Goal: Task Accomplishment & Management: Complete application form

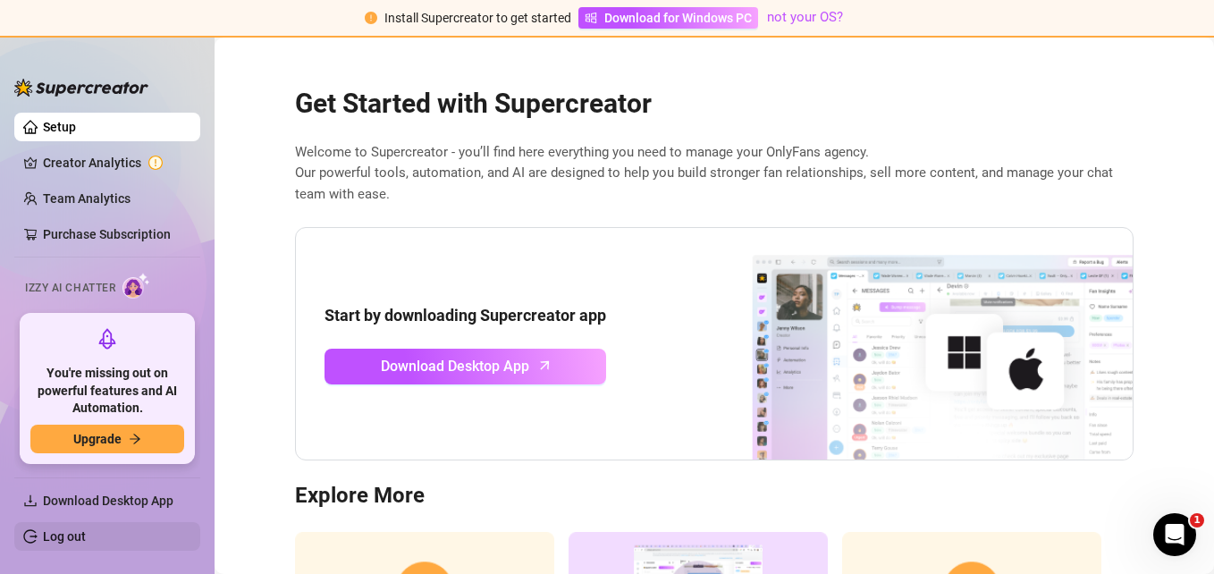
click at [82, 538] on link "Log out" at bounding box center [64, 536] width 43 height 14
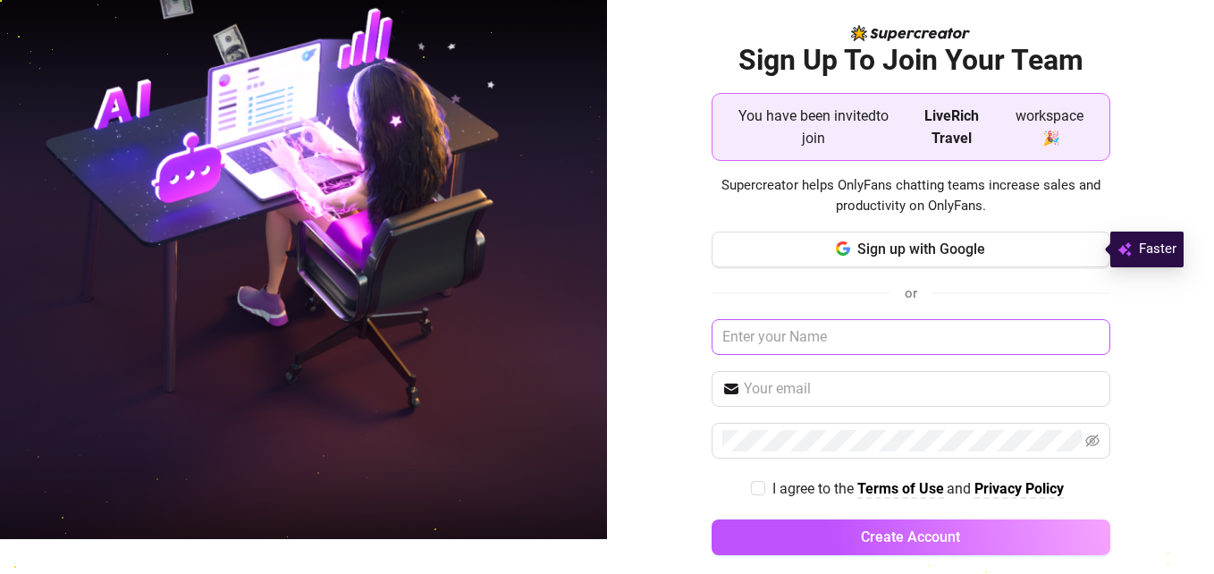
scroll to position [53, 0]
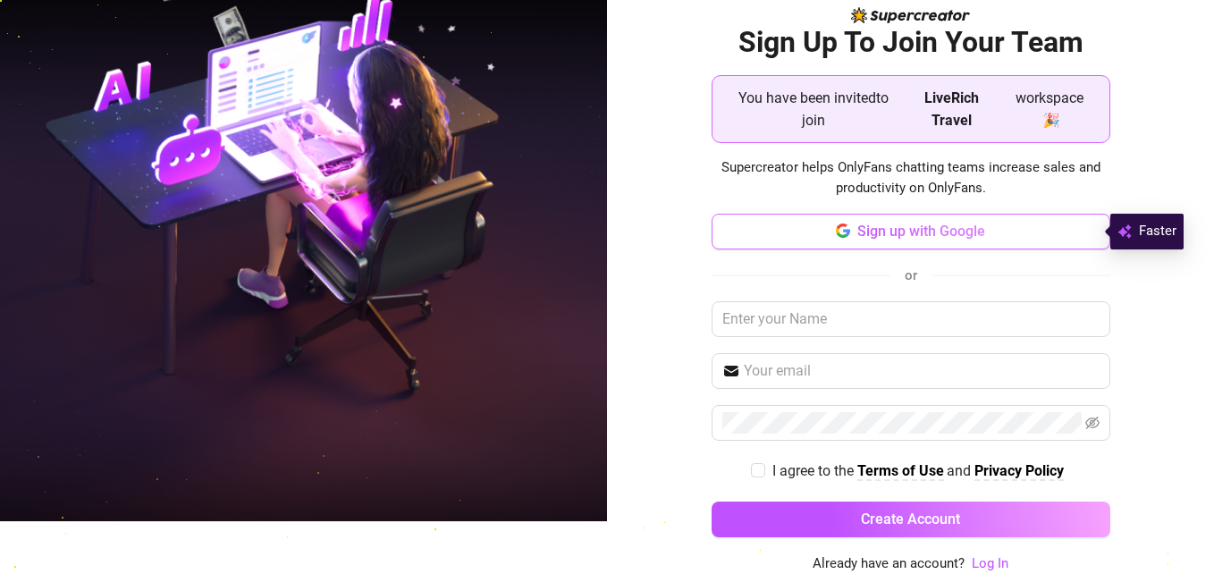
click at [896, 224] on span "Sign up with Google" at bounding box center [921, 231] width 128 height 17
